Goal: Information Seeking & Learning: Learn about a topic

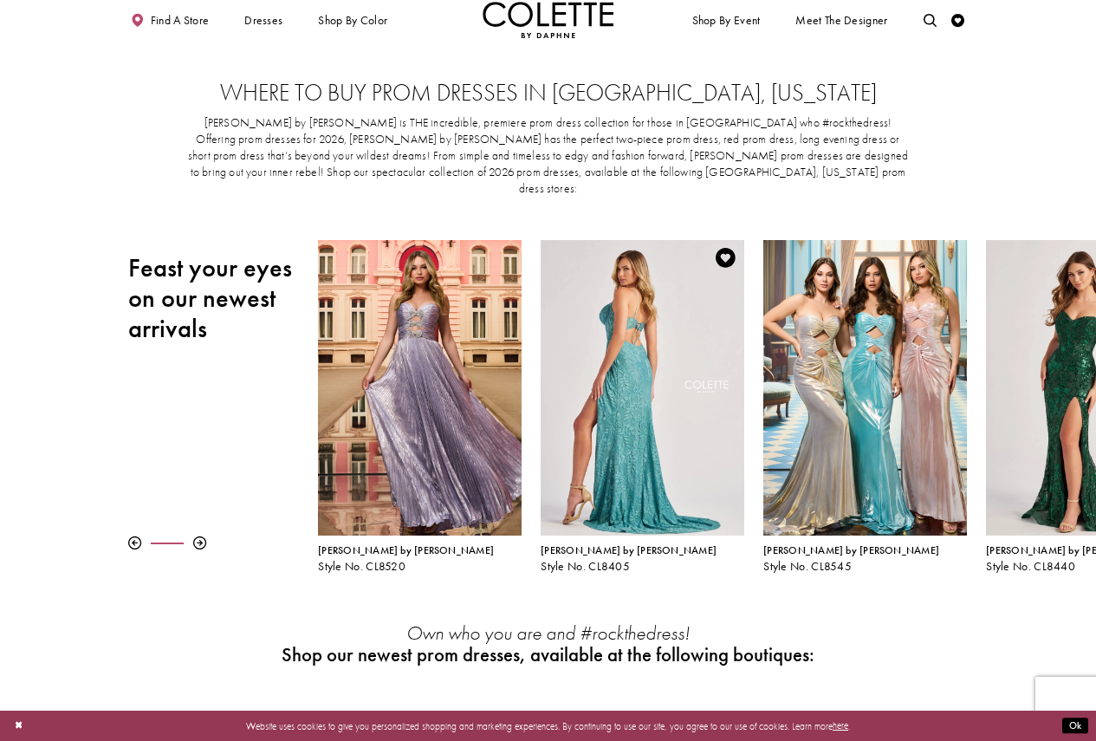
scroll to position [87, 0]
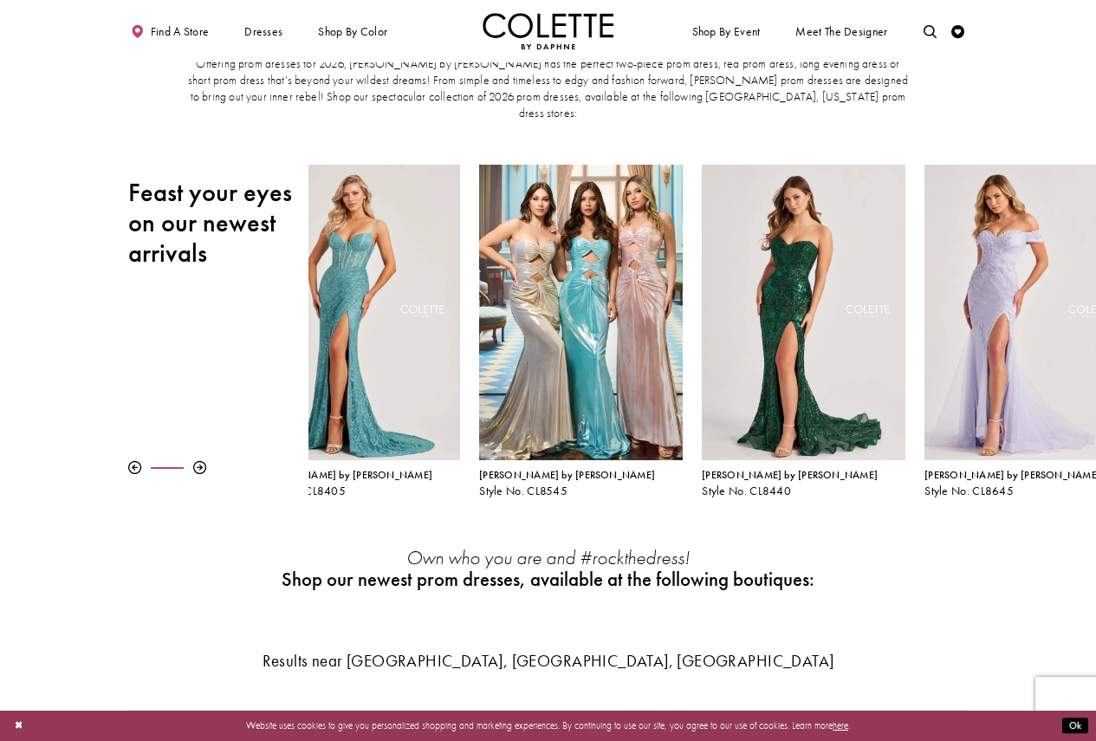
drag, startPoint x: 770, startPoint y: 303, endPoint x: 457, endPoint y: 293, distance: 313.8
click at [479, 298] on div "Visit Colette by Daphne Style No. CL8545 Page" at bounding box center [580, 312] width 203 height 295
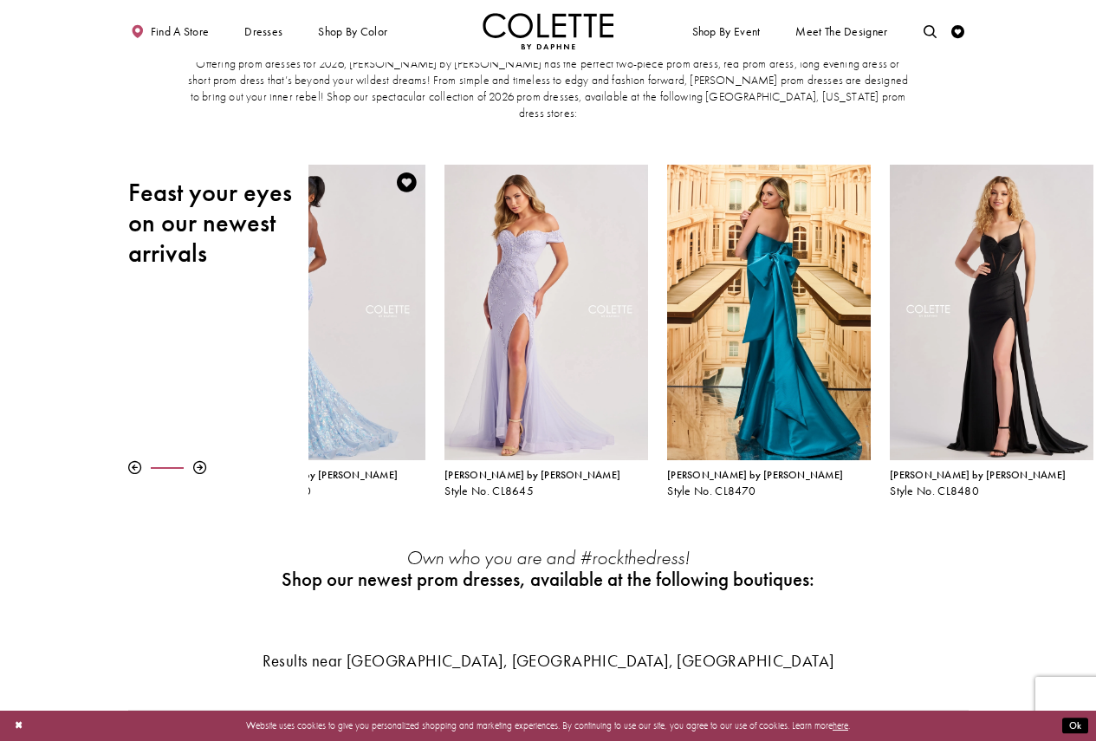
drag, startPoint x: 909, startPoint y: 285, endPoint x: 334, endPoint y: 287, distance: 574.4
click at [339, 289] on div "Visit Colette by Daphne Style No. CL8440 Page" at bounding box center [323, 312] width 203 height 295
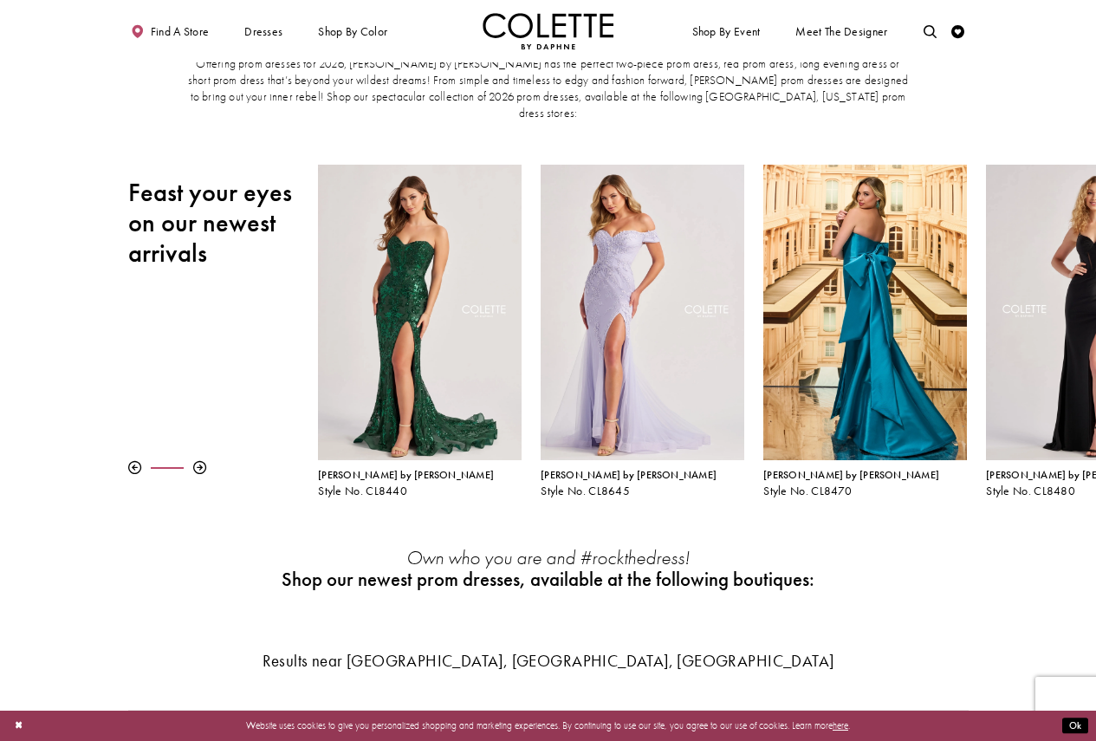
drag, startPoint x: 957, startPoint y: 276, endPoint x: 223, endPoint y: 222, distance: 735.9
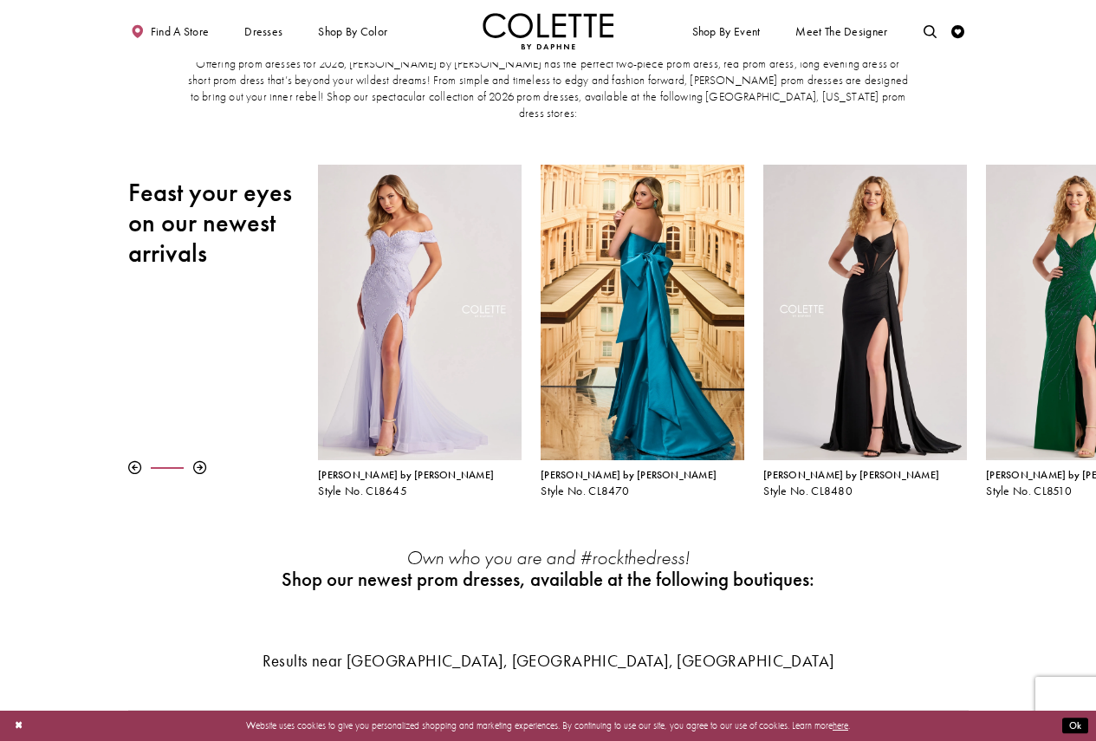
drag, startPoint x: 1041, startPoint y: 294, endPoint x: 256, endPoint y: 218, distance: 789.4
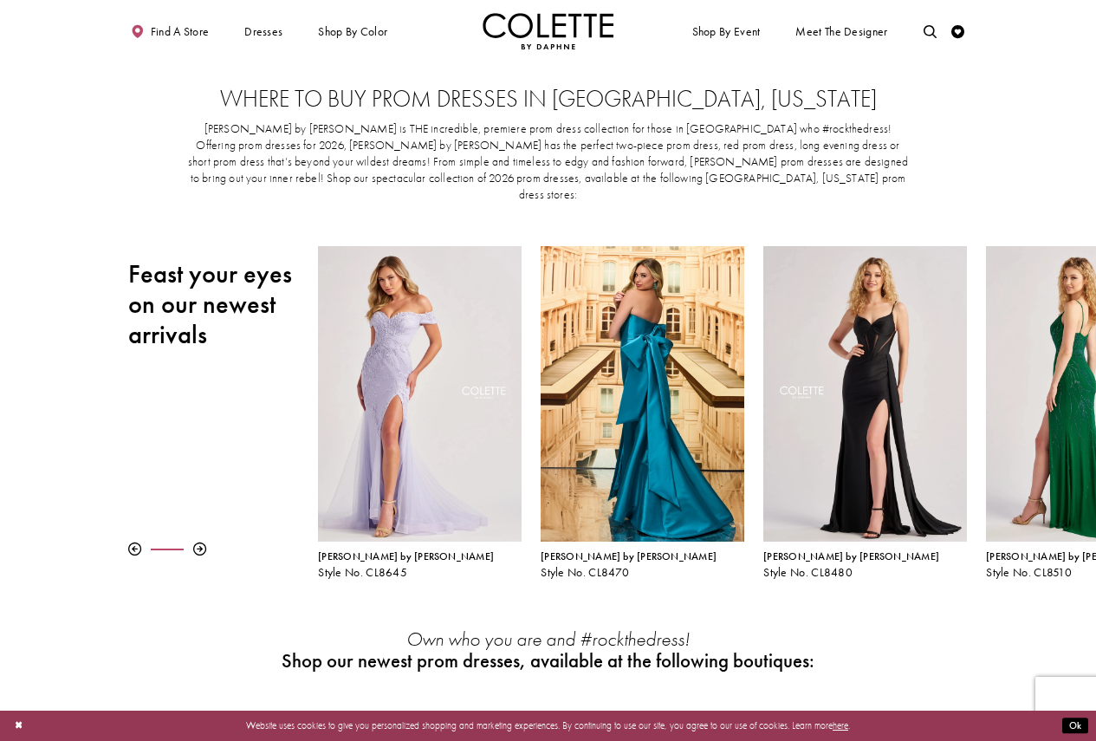
scroll to position [0, 0]
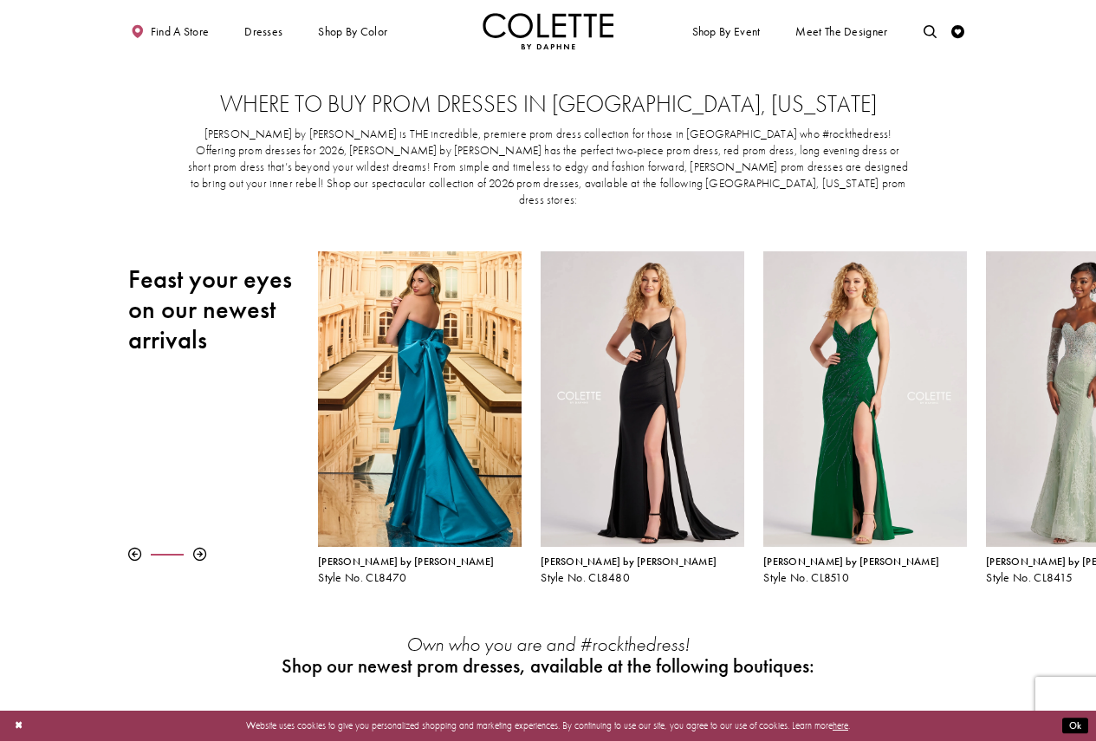
drag, startPoint x: 1084, startPoint y: 272, endPoint x: 195, endPoint y: 323, distance: 890.4
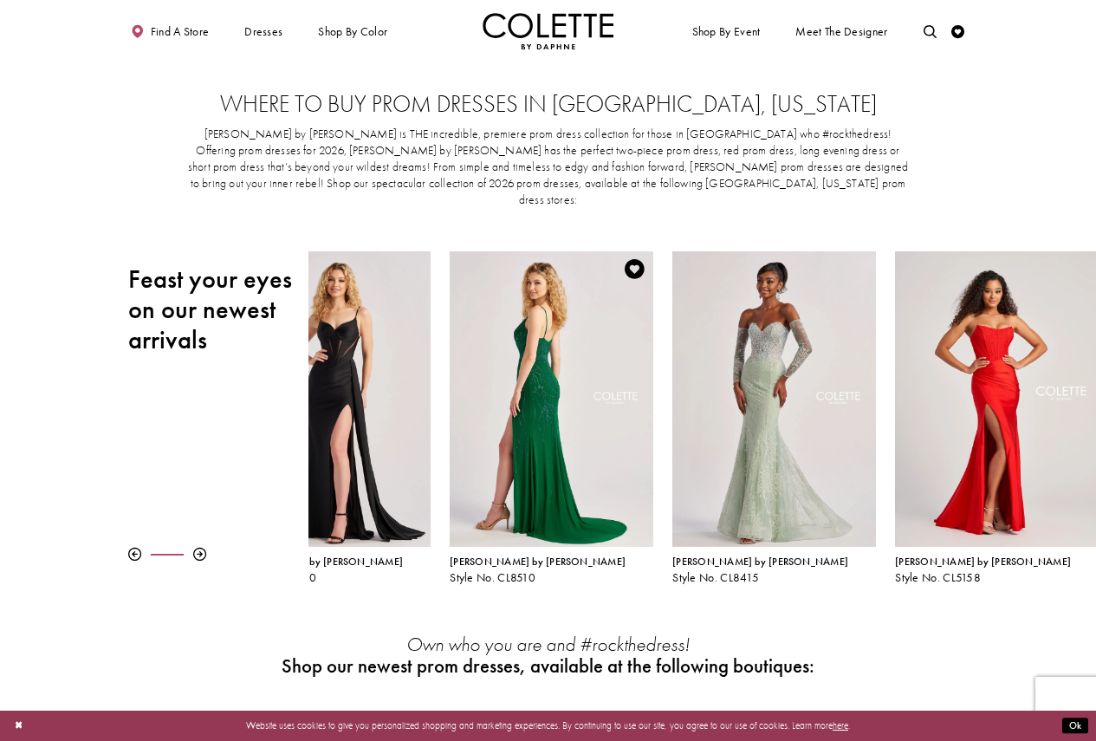
drag, startPoint x: 806, startPoint y: 312, endPoint x: 512, endPoint y: 320, distance: 293.8
click at [526, 315] on div "Visit Colette by Daphne Style No. CL8510 Page" at bounding box center [551, 398] width 203 height 295
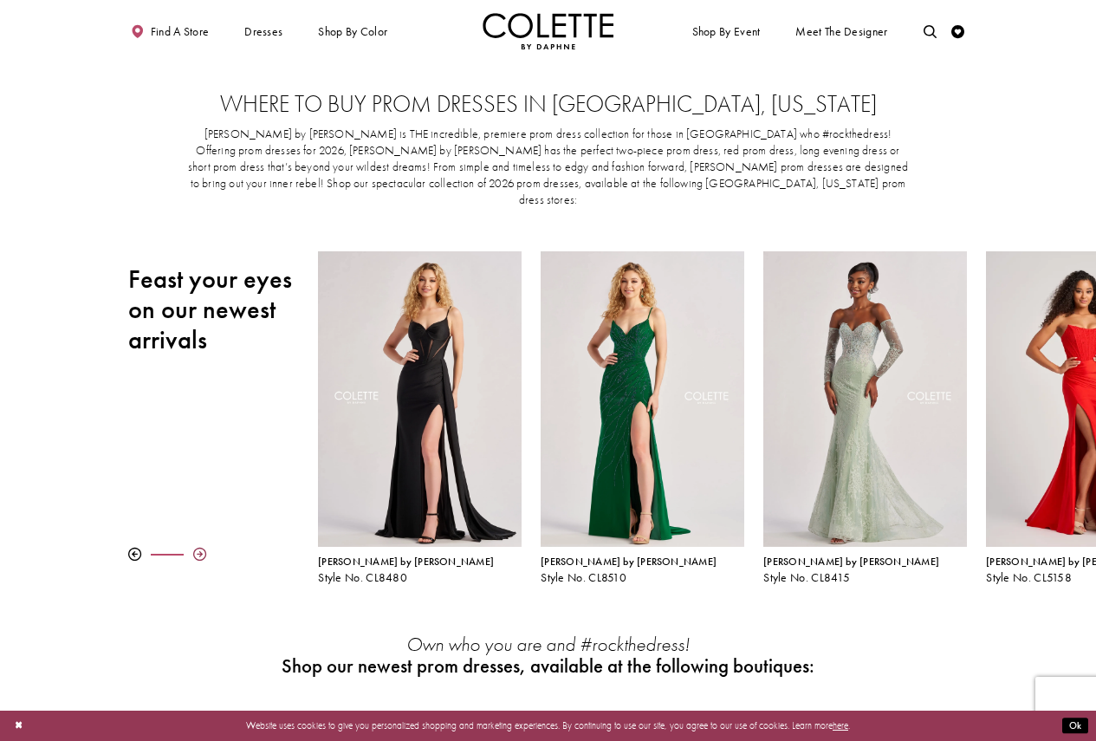
click at [201, 548] on div at bounding box center [199, 554] width 13 height 13
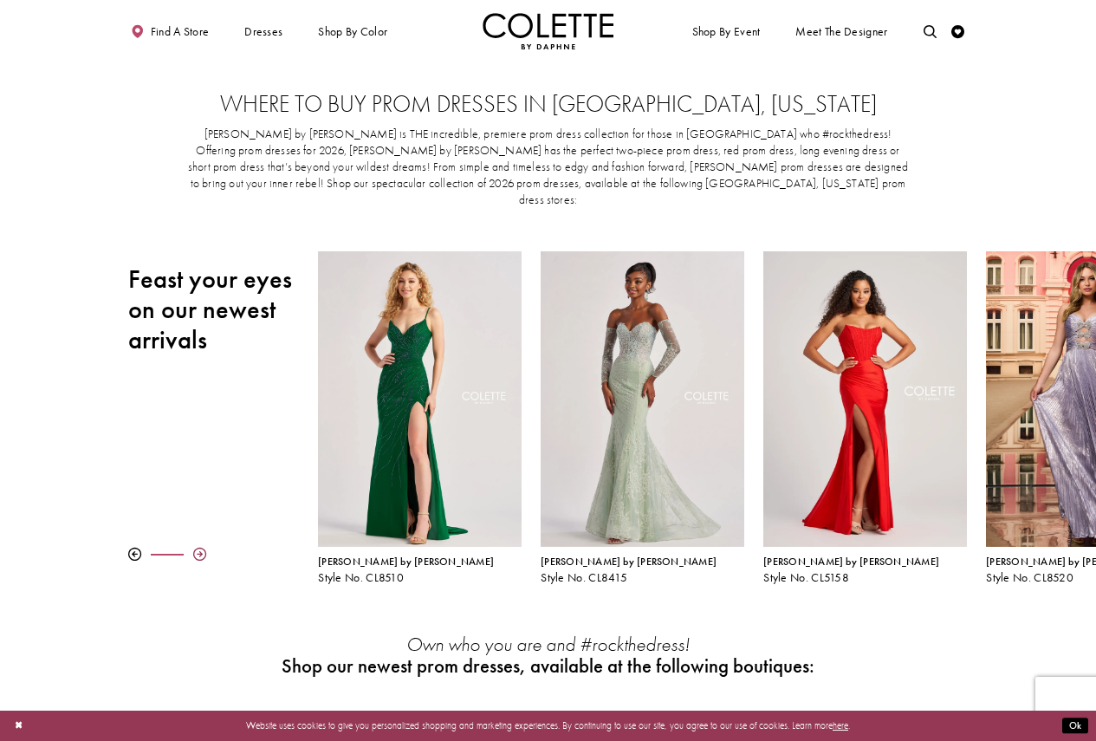
click at [202, 548] on div at bounding box center [199, 554] width 13 height 13
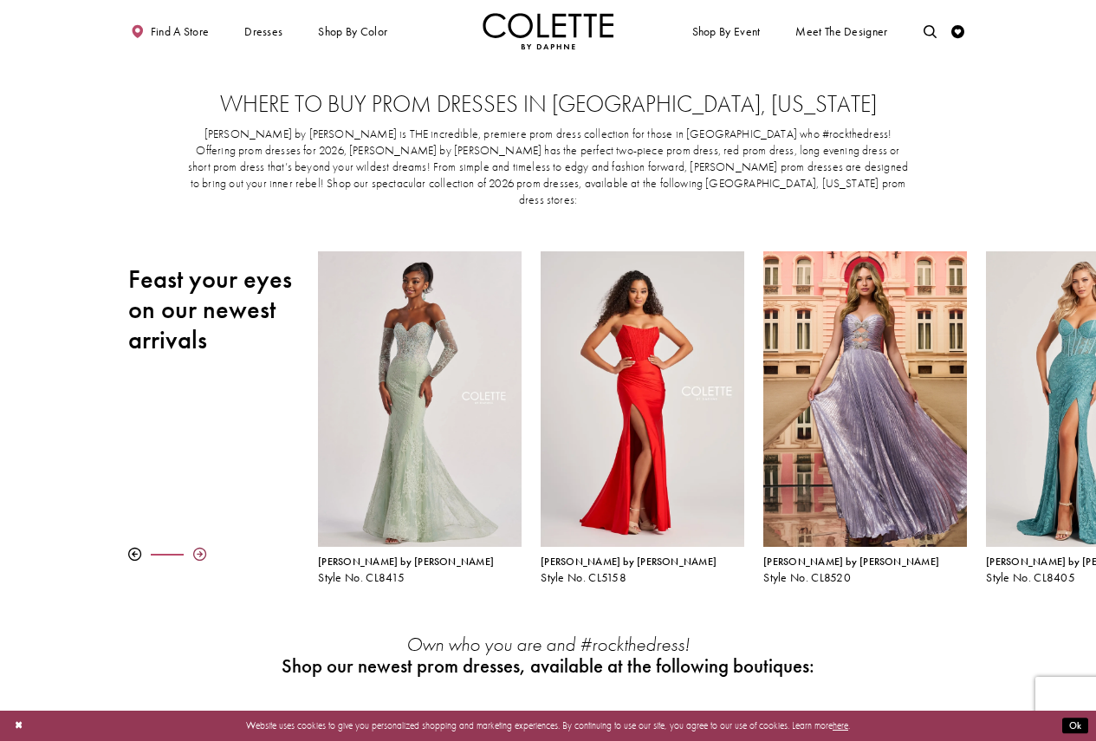
click at [202, 548] on div at bounding box center [199, 554] width 13 height 13
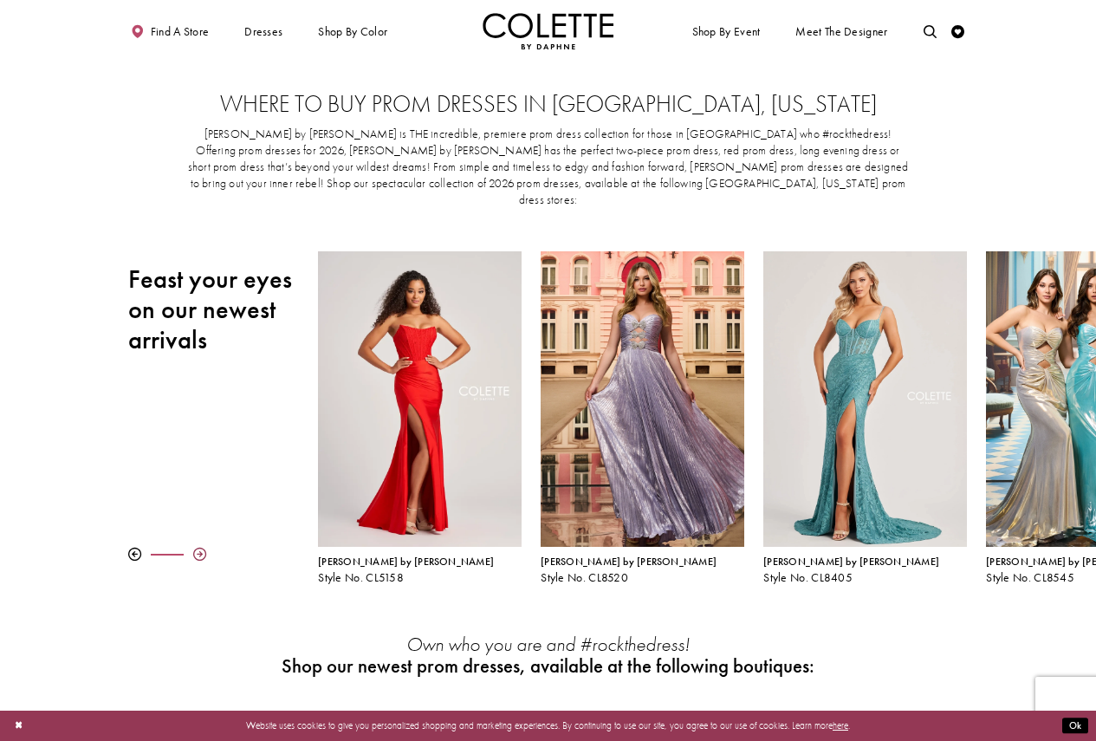
click at [202, 548] on div at bounding box center [199, 554] width 13 height 13
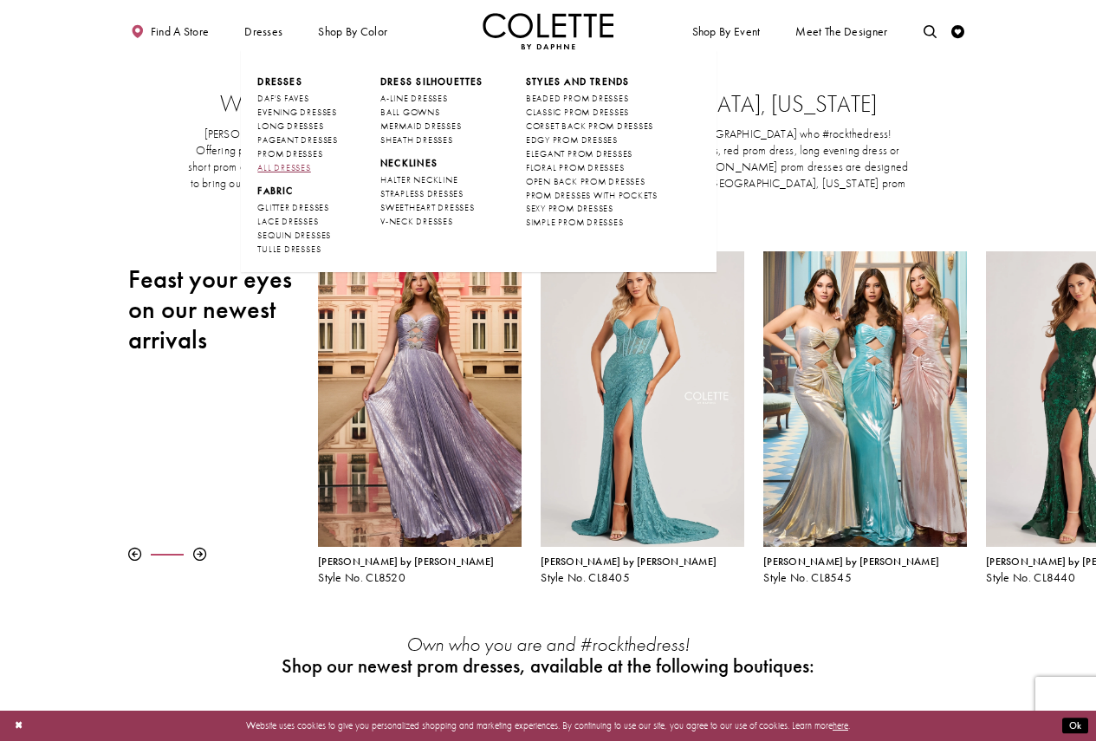
click at [297, 162] on span "ALL DRESSES" at bounding box center [283, 167] width 53 height 11
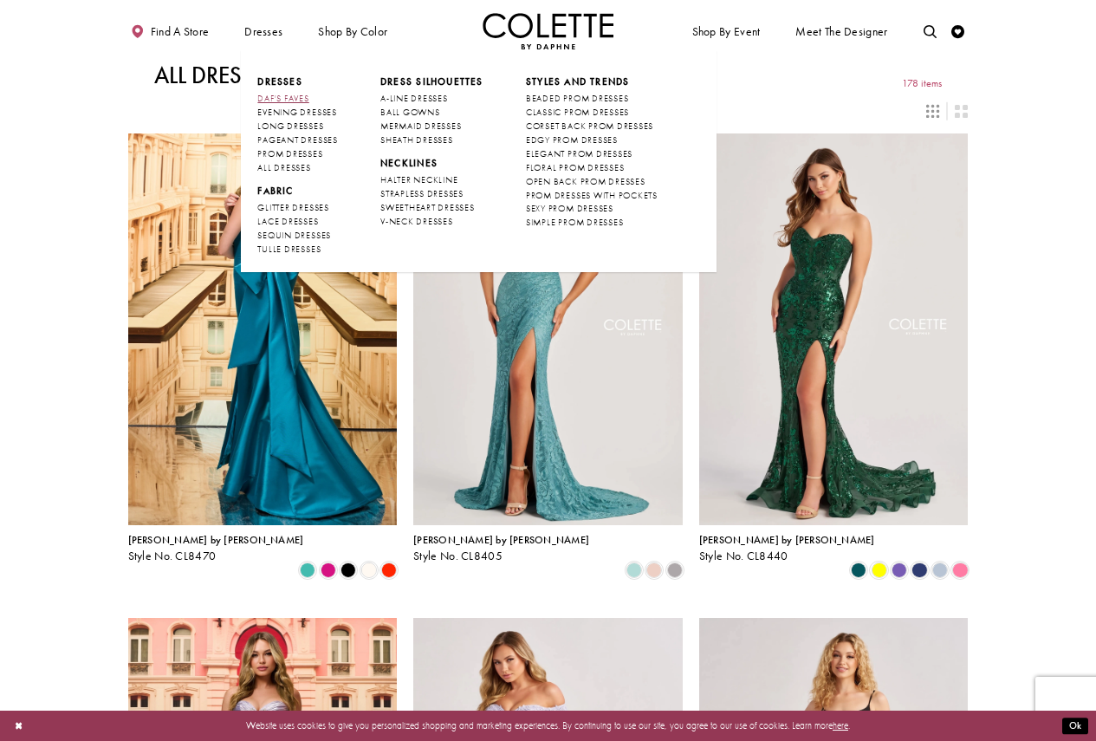
click at [266, 102] on span "DAF'S FAVES" at bounding box center [282, 98] width 51 height 11
click at [300, 156] on span "PROM DRESSES" at bounding box center [289, 153] width 65 height 11
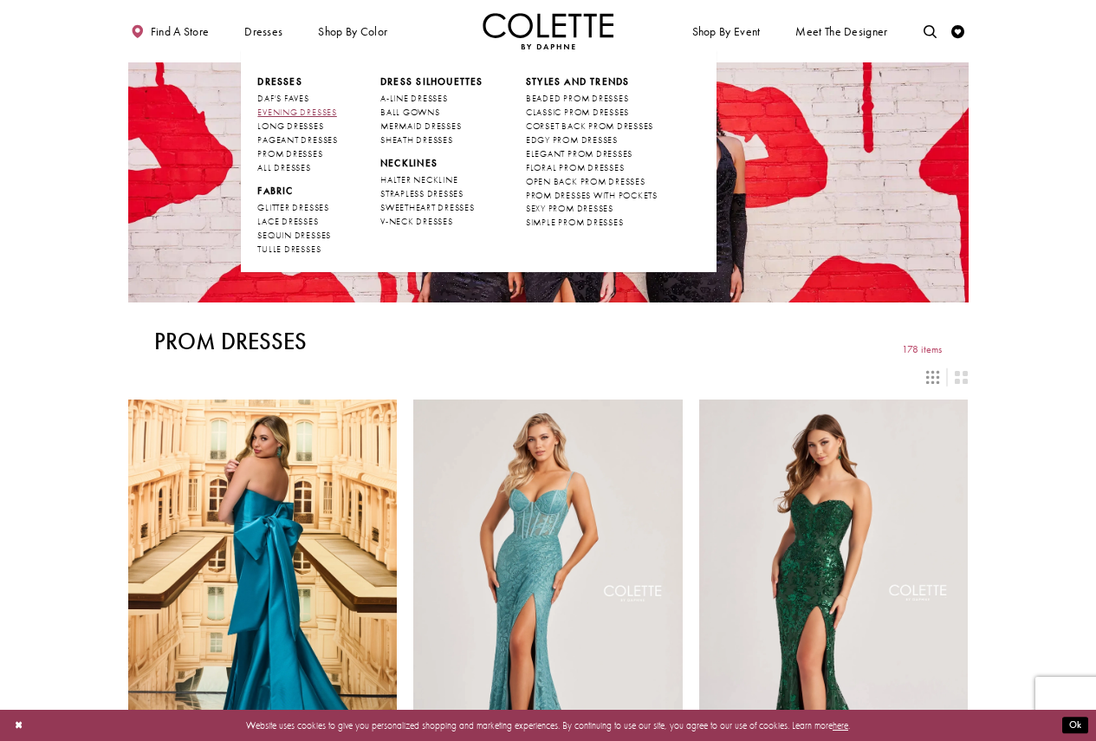
click at [285, 111] on span "EVENING DRESSES" at bounding box center [296, 112] width 79 height 11
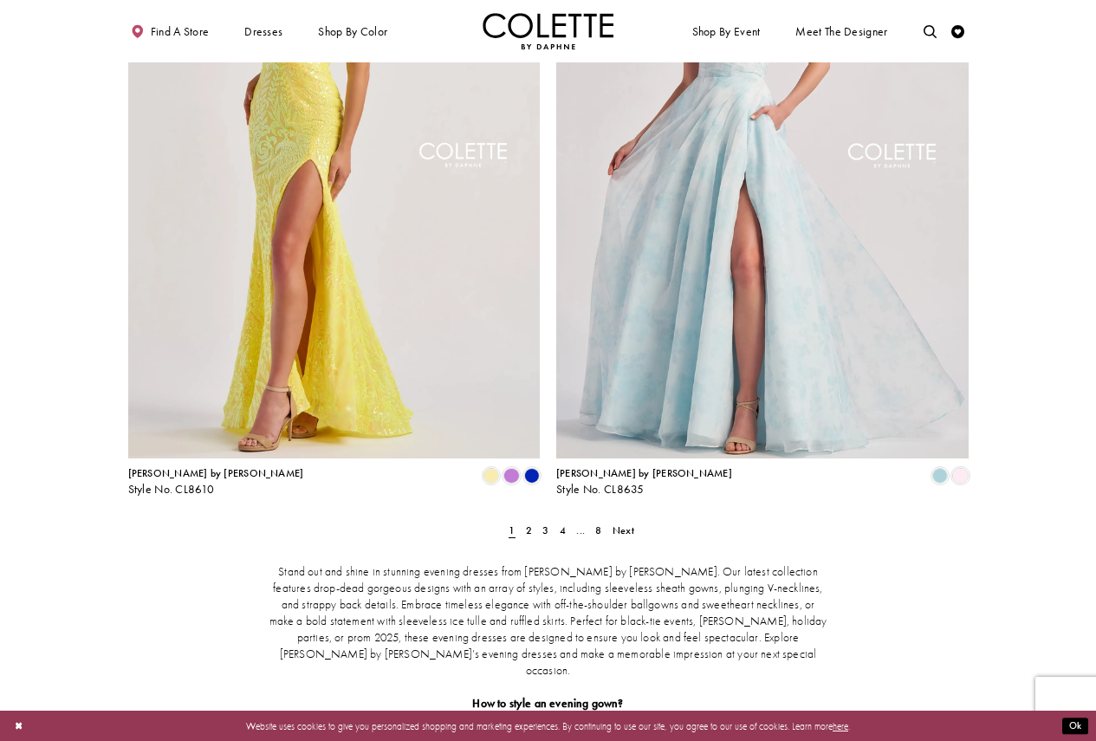
scroll to position [2128, 0]
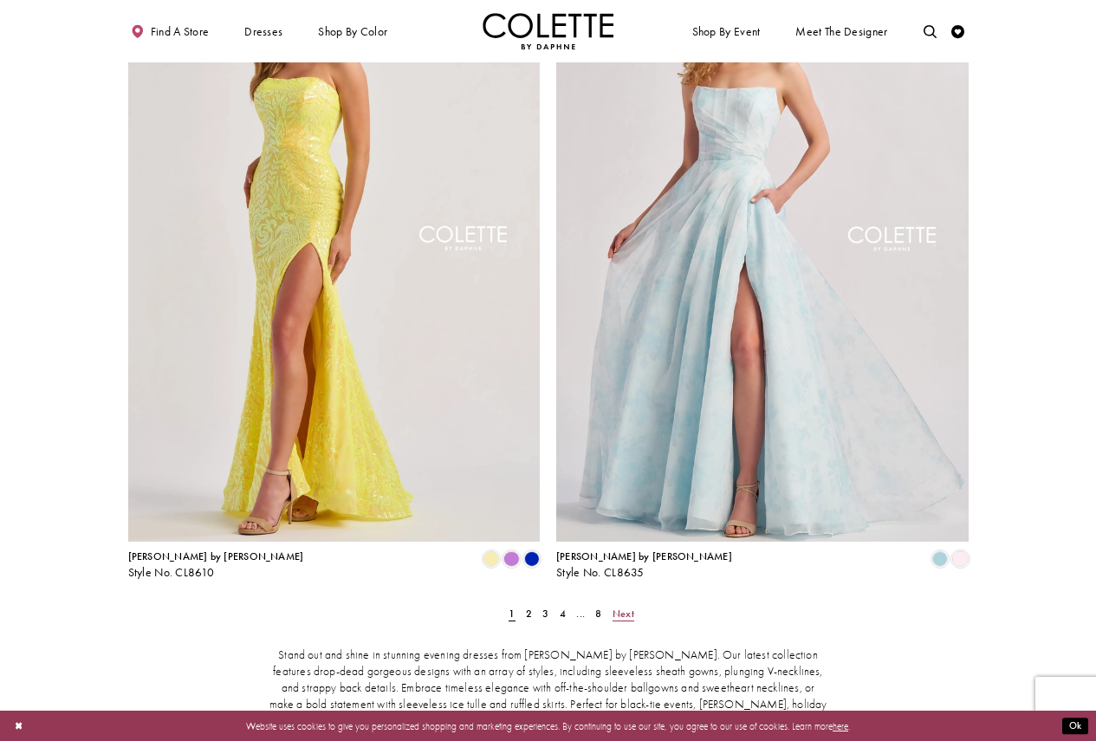
click at [624, 606] on span "Next" at bounding box center [624, 613] width 22 height 14
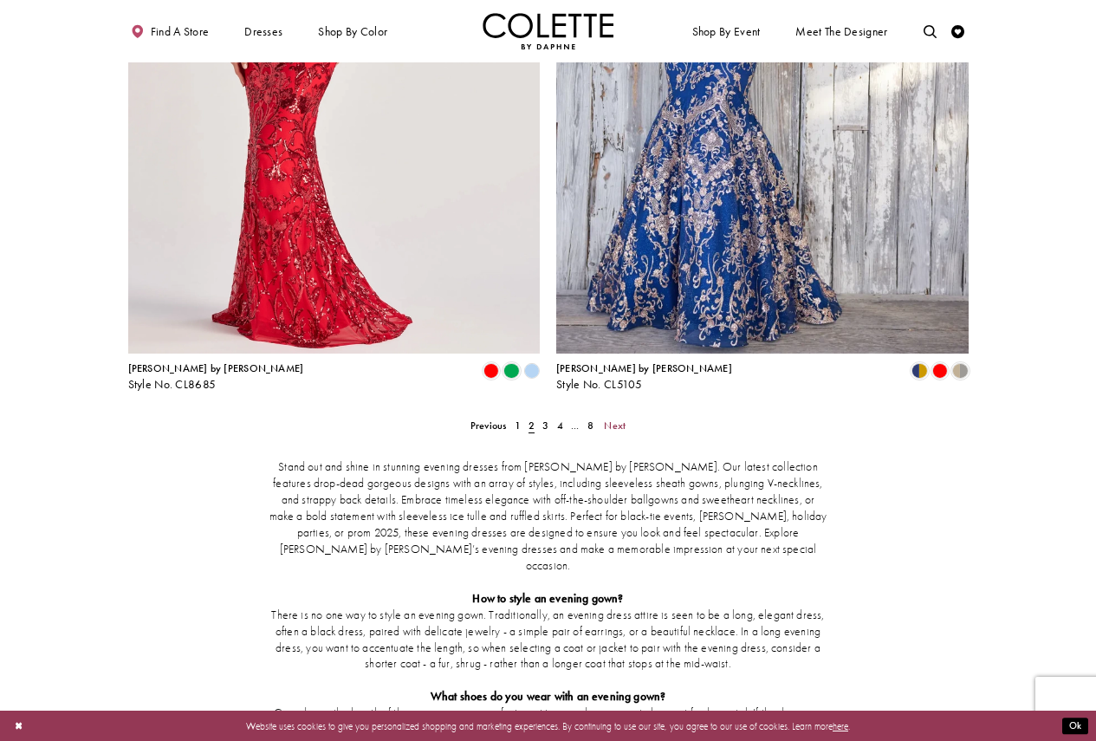
scroll to position [2324, 0]
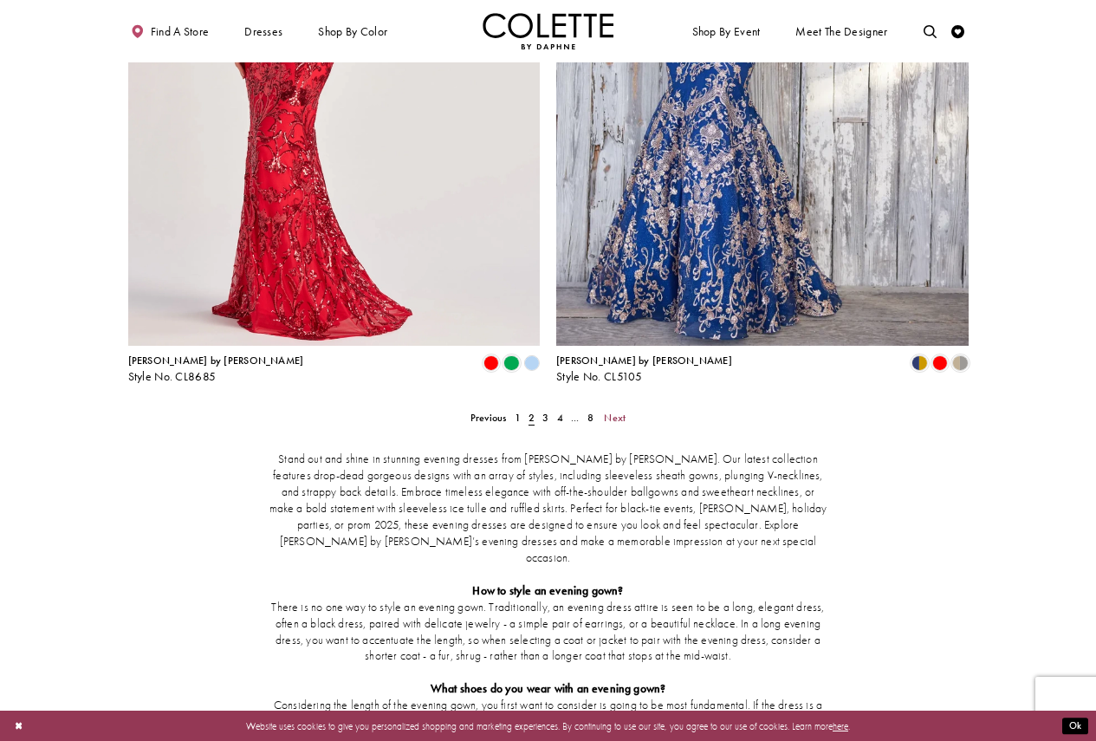
click at [630, 408] on ul "Previous 1 2 3 4 ... 8 Next" at bounding box center [548, 417] width 551 height 19
click at [611, 411] on span "Next" at bounding box center [615, 418] width 22 height 14
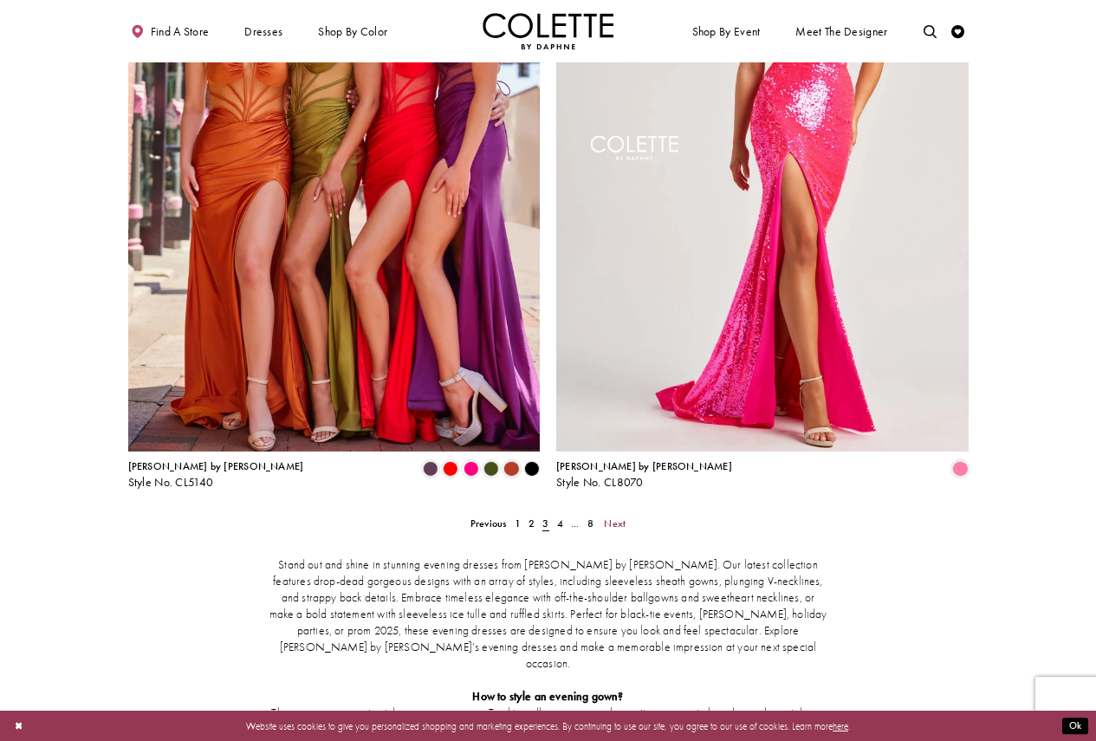
scroll to position [2237, 0]
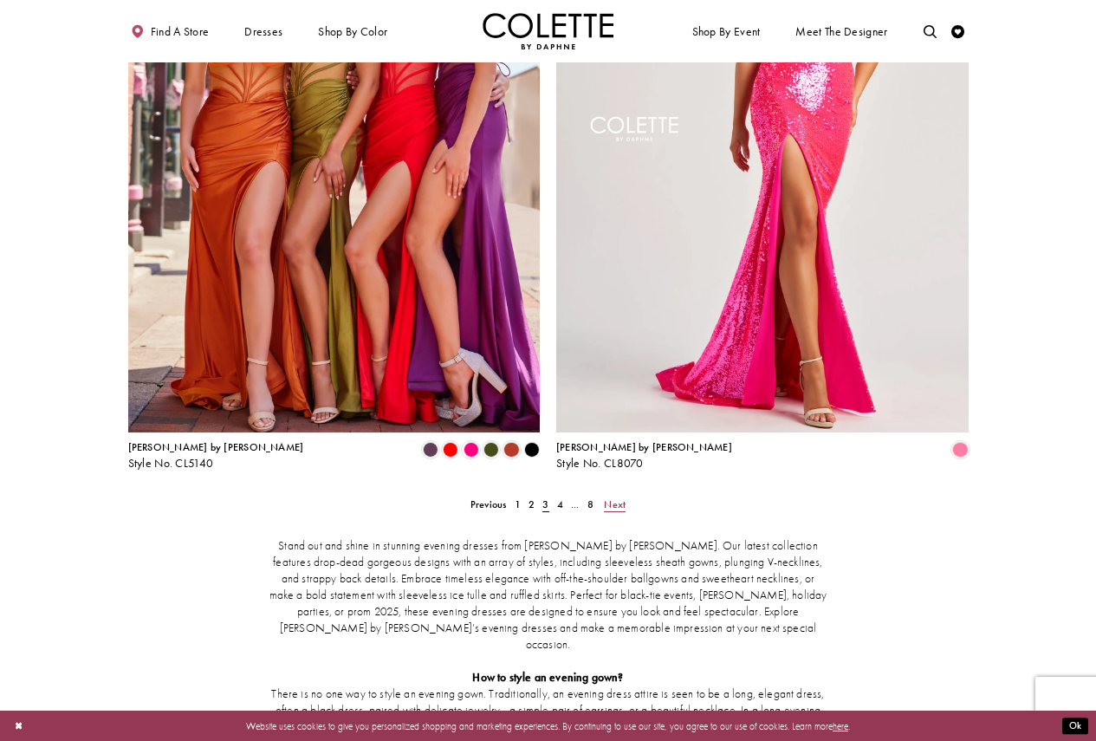
click at [613, 497] on span "Next" at bounding box center [615, 504] width 22 height 14
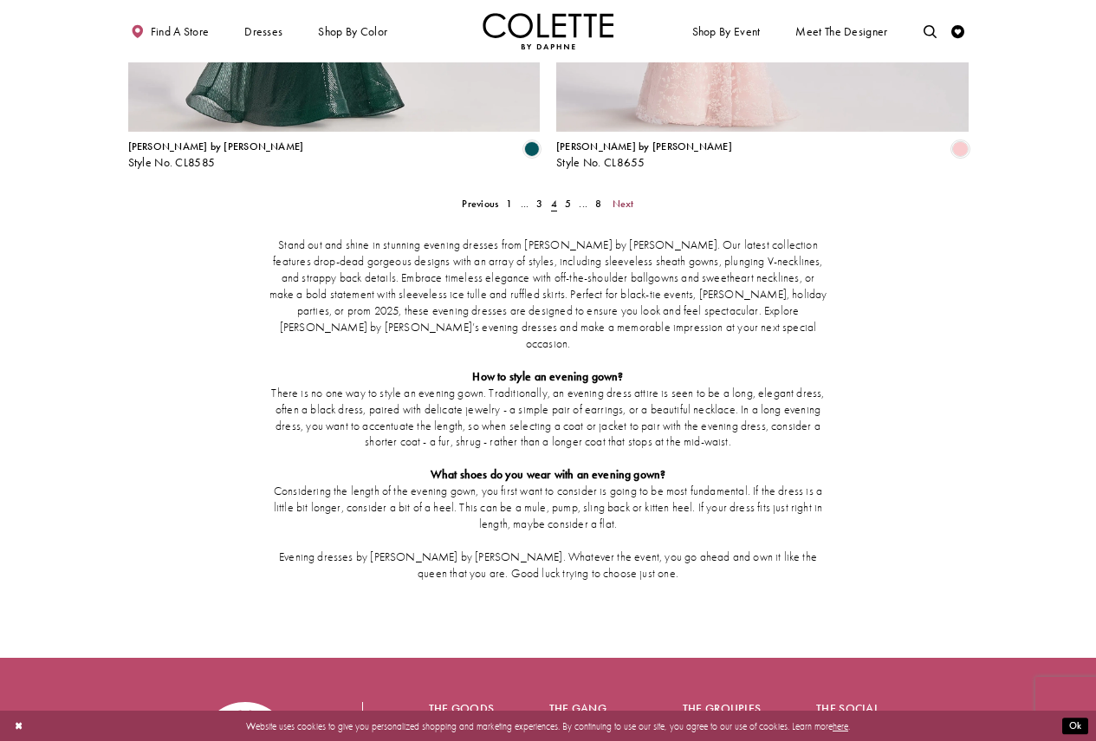
scroll to position [2584, 0]
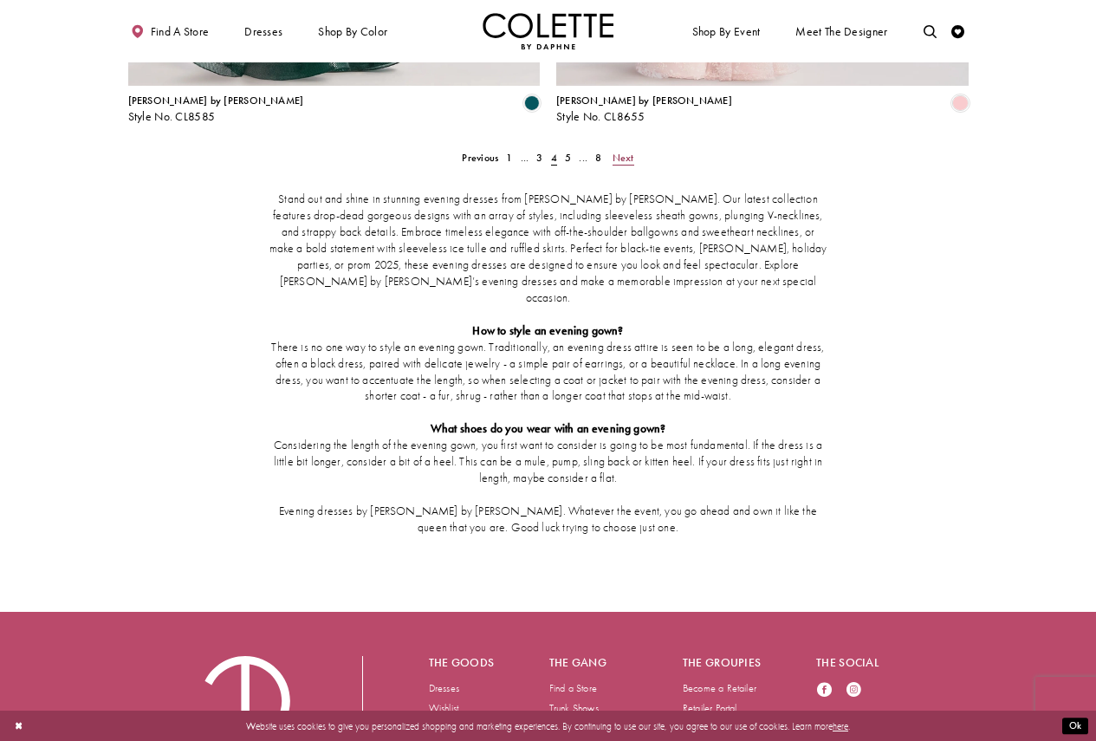
click at [625, 151] on span "Next" at bounding box center [624, 158] width 22 height 14
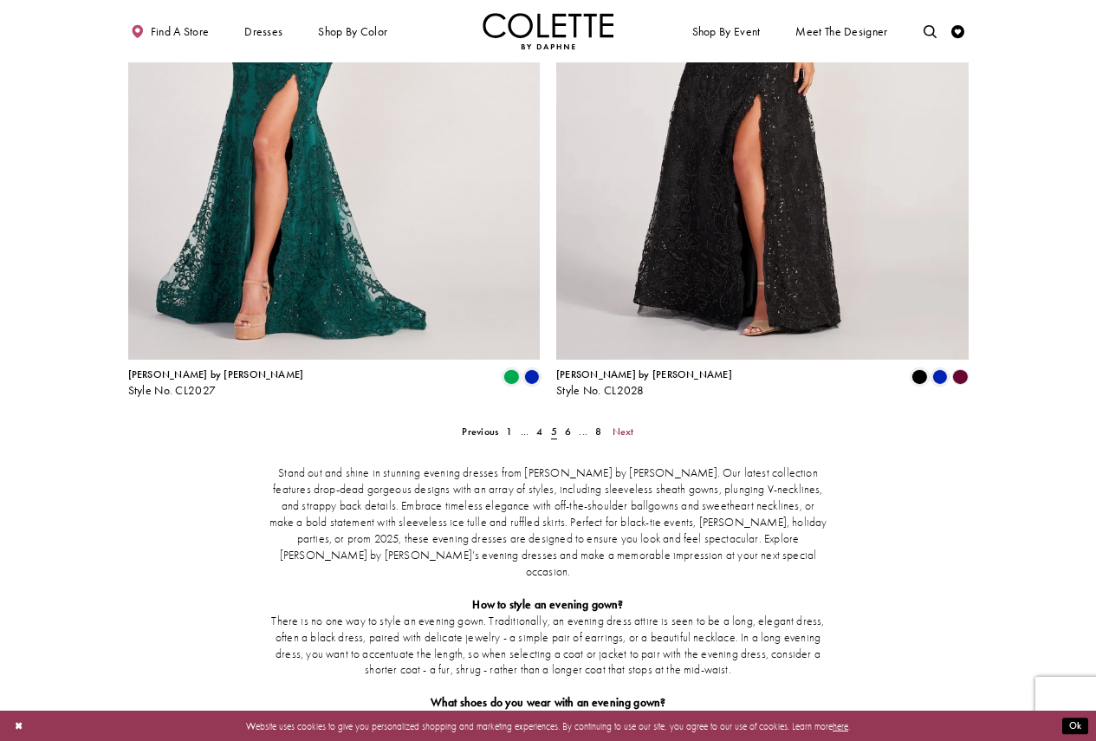
scroll to position [2324, 0]
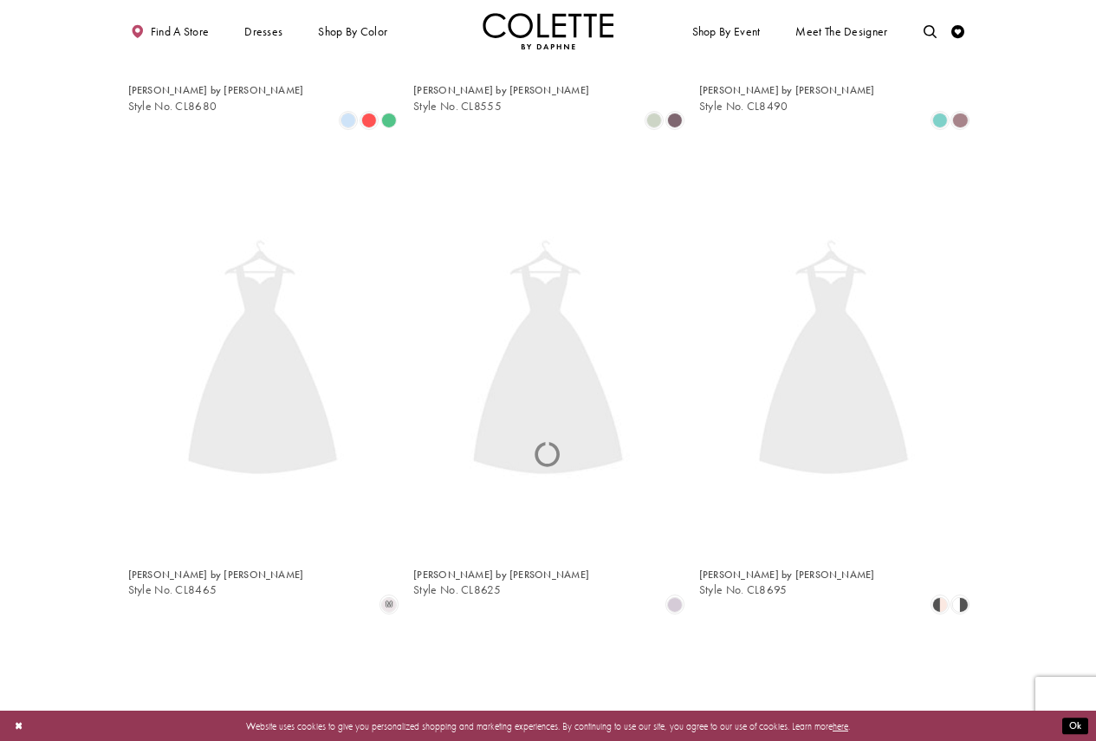
scroll to position [71, 0]
